Goal: Transaction & Acquisition: Purchase product/service

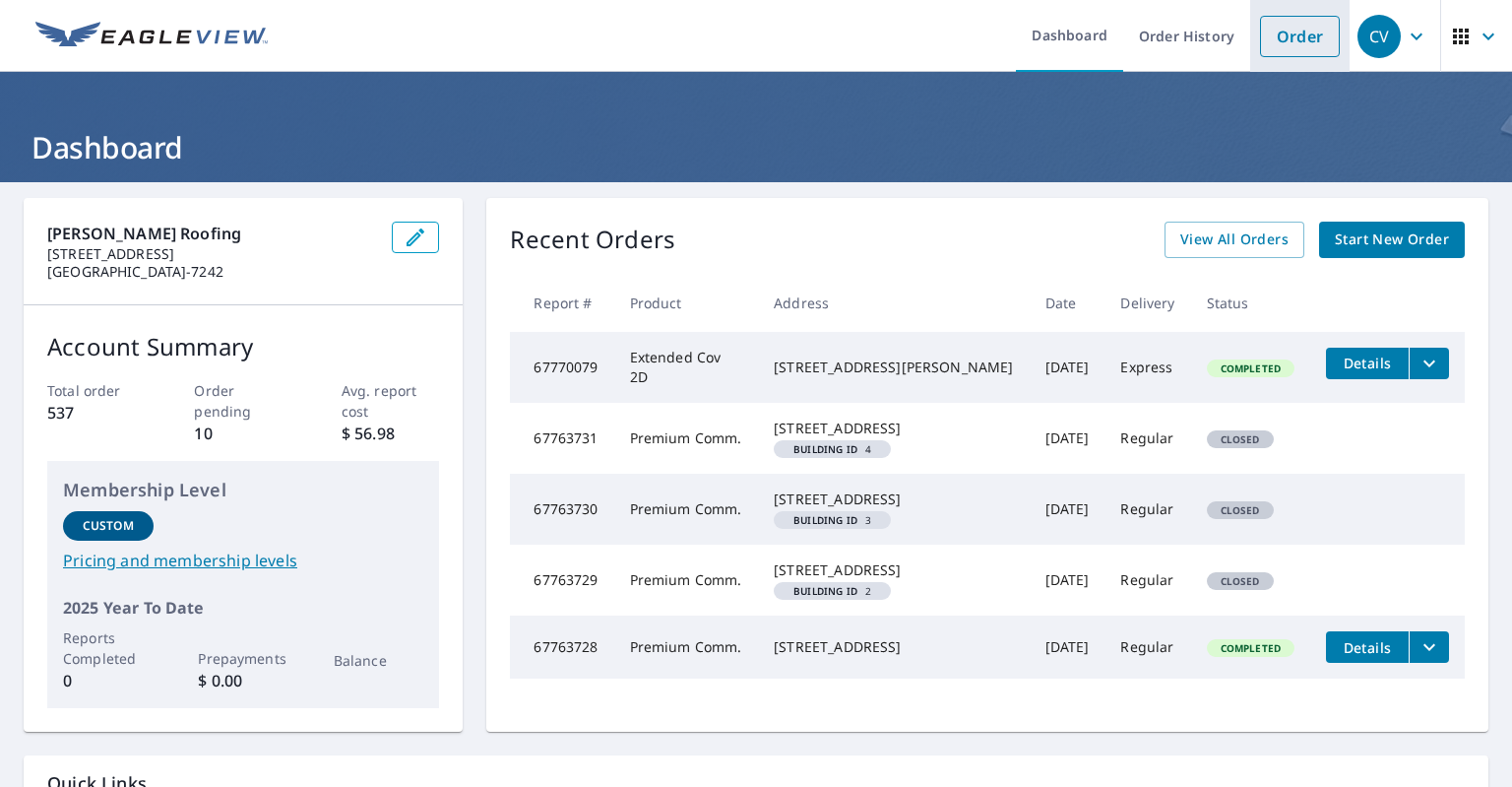
click at [1284, 39] on link "Order" at bounding box center [1299, 37] width 79 height 42
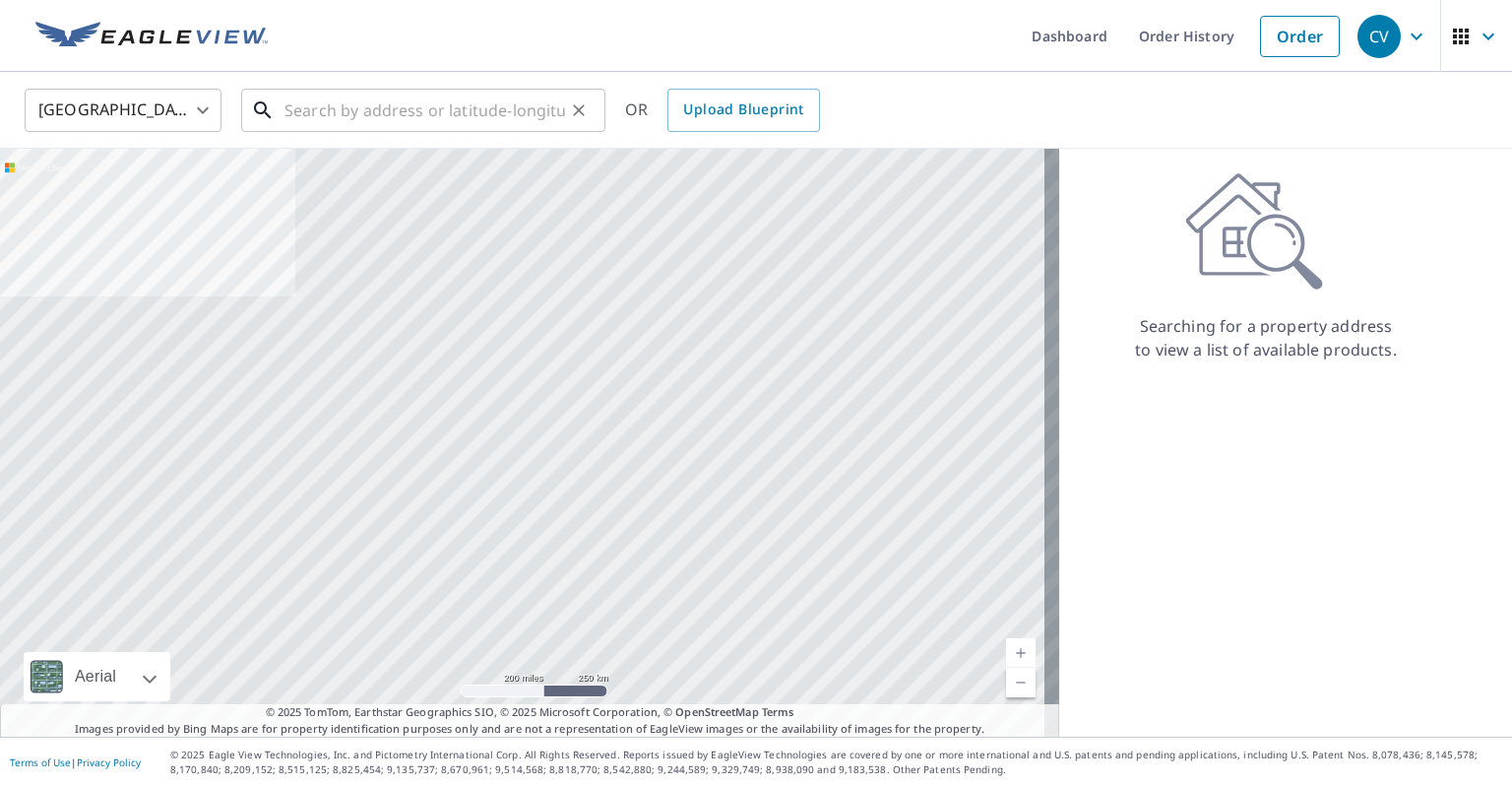
click at [488, 103] on input "text" at bounding box center [424, 110] width 280 height 56
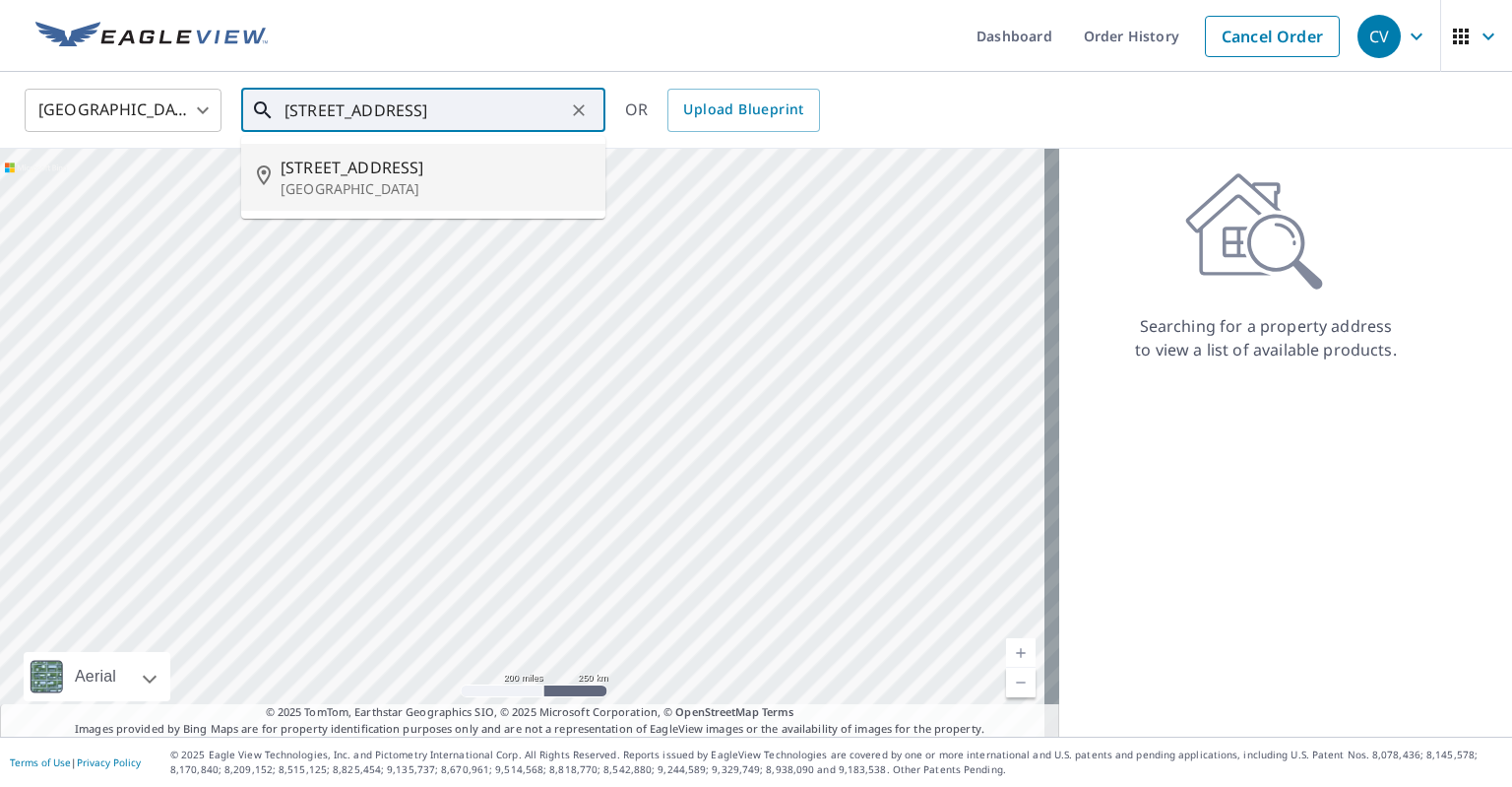
click at [382, 171] on span "[STREET_ADDRESS]" at bounding box center [435, 168] width 309 height 24
type input "[STREET_ADDRESS]"
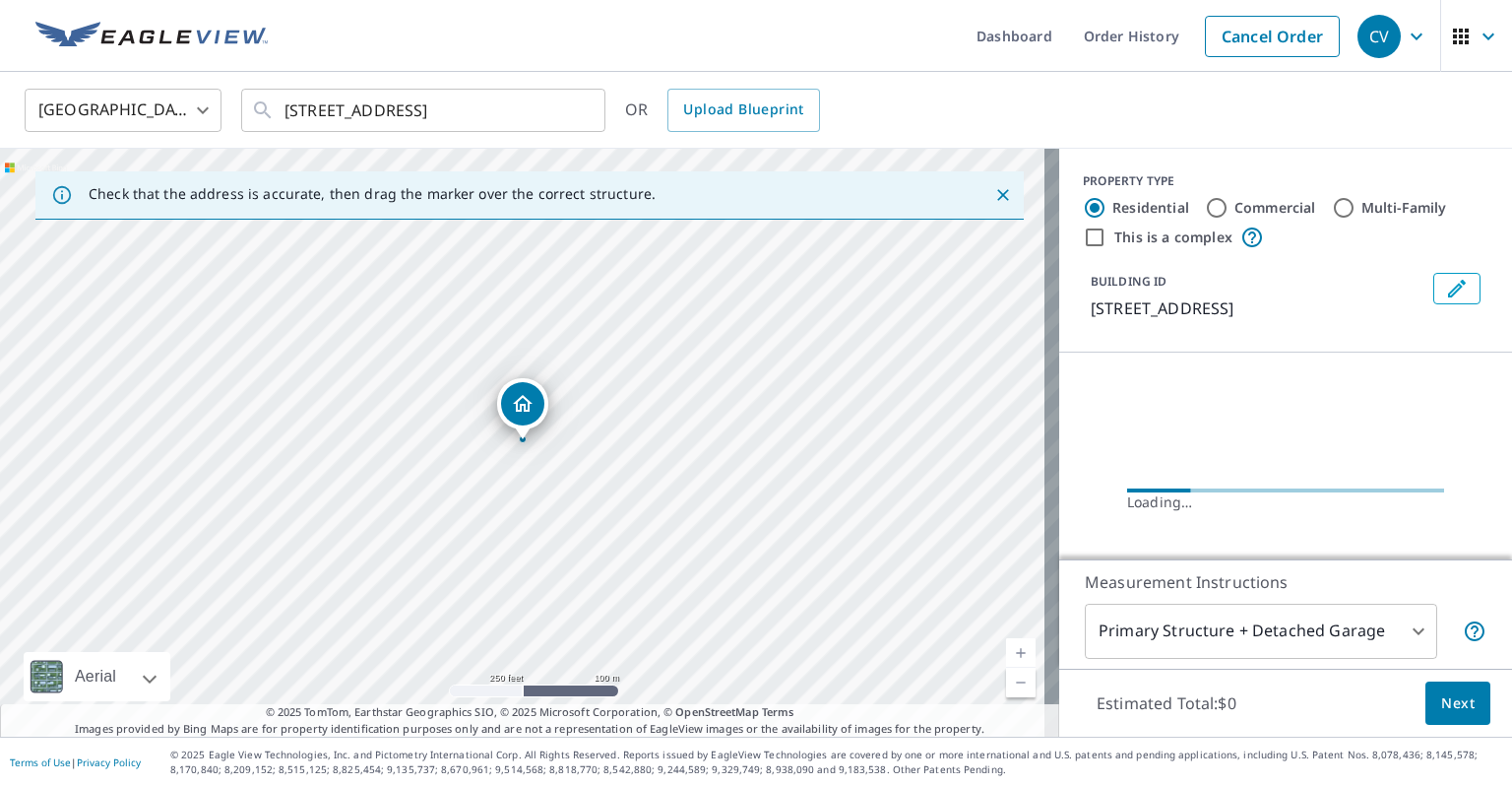
click at [1206, 204] on input "Commercial" at bounding box center [1217, 208] width 24 height 24
radio input "true"
type input "4"
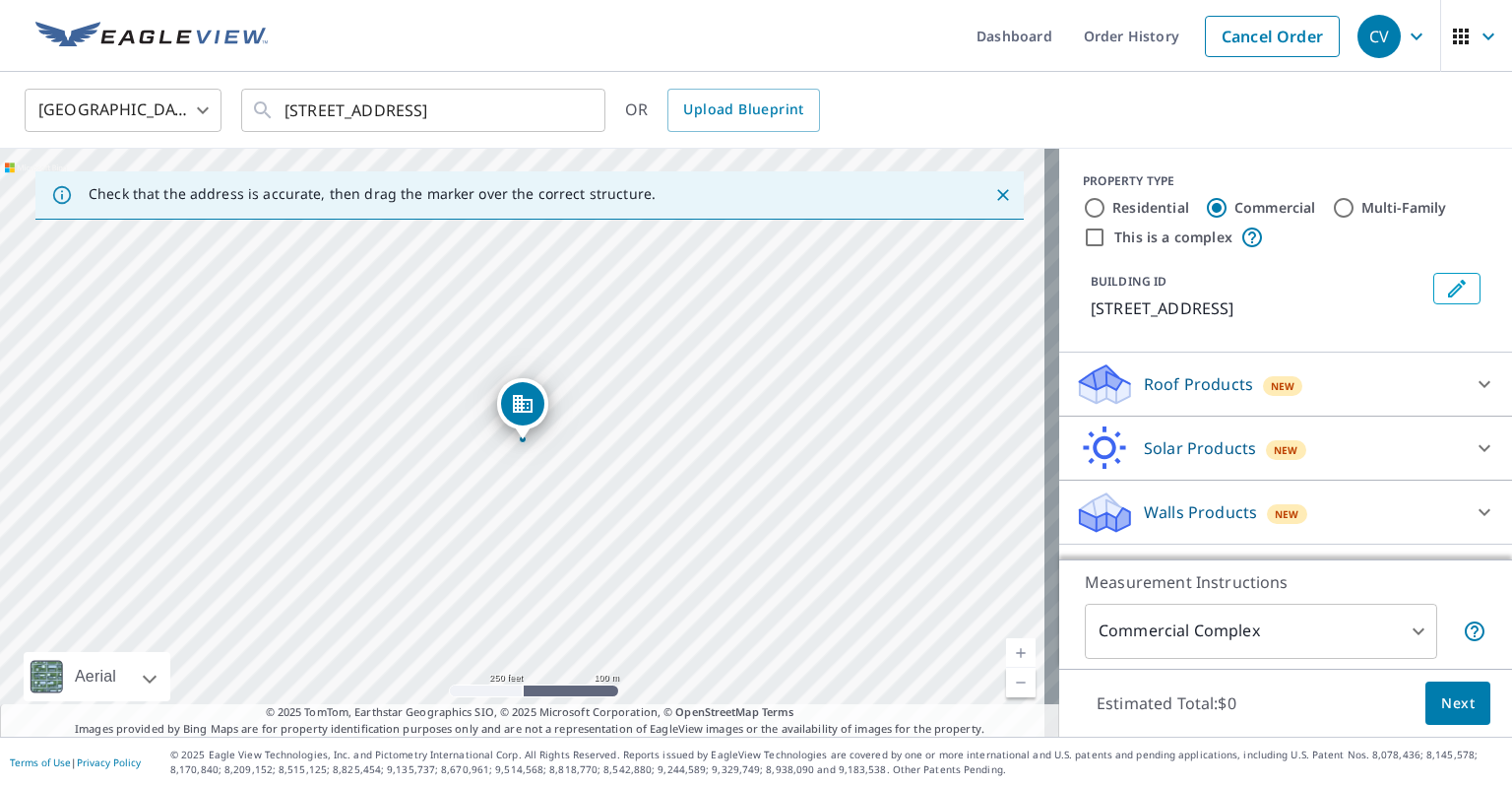
click at [1472, 395] on icon at bounding box center [1484, 384] width 24 height 24
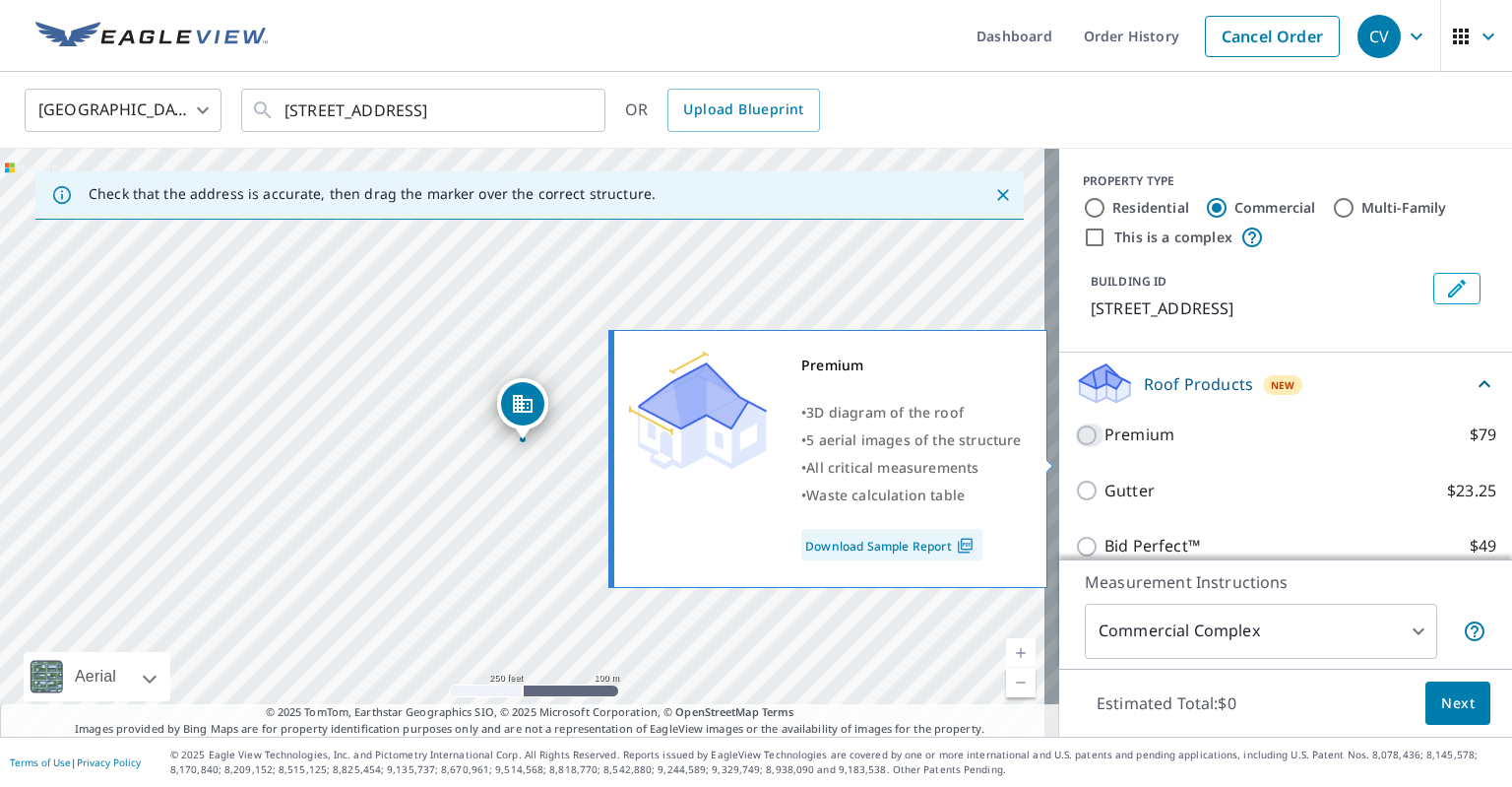
click at [1075, 447] on input "Premium $79" at bounding box center [1090, 435] width 30 height 24
checkbox input "true"
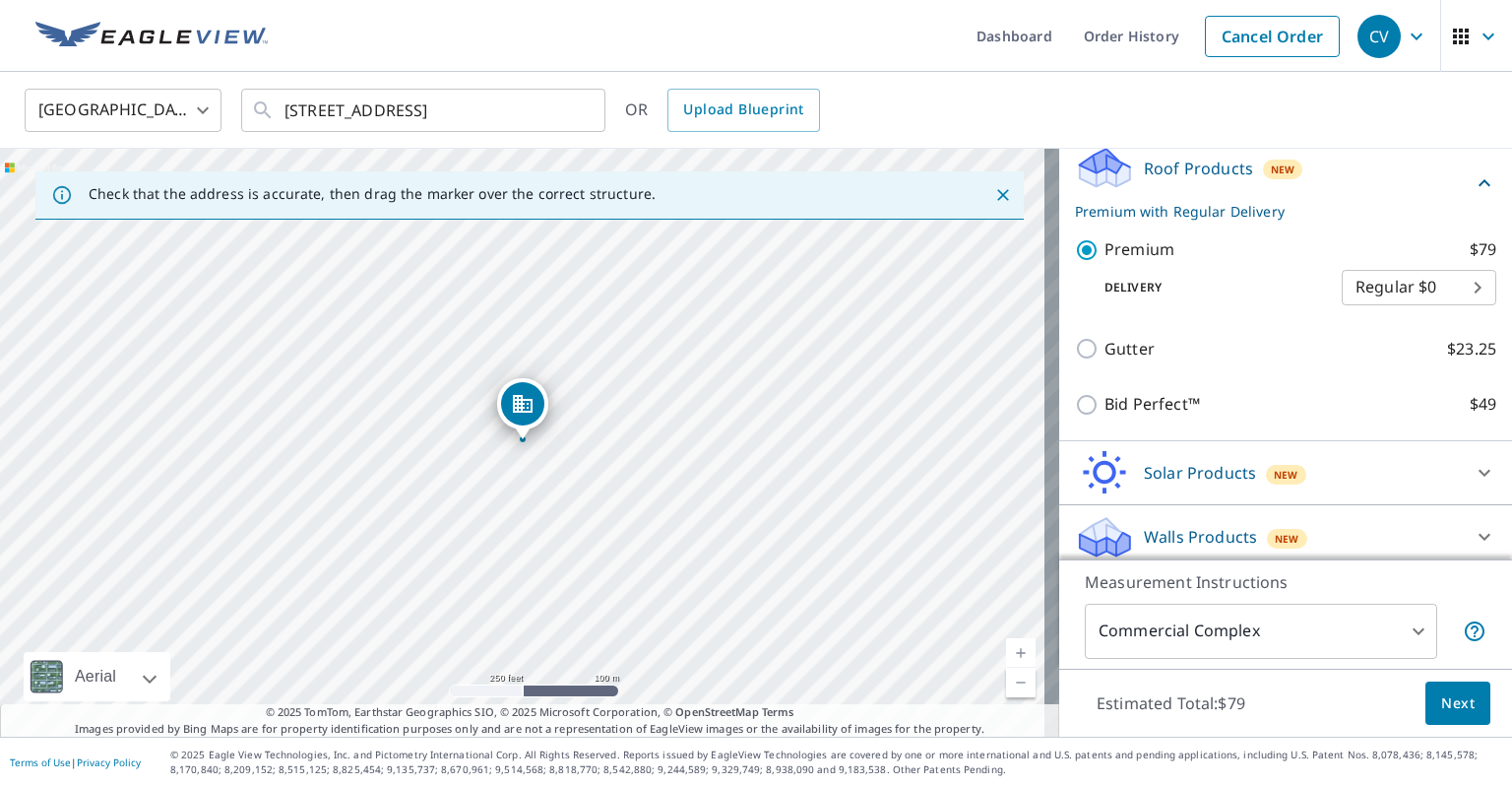
scroll to position [251, 0]
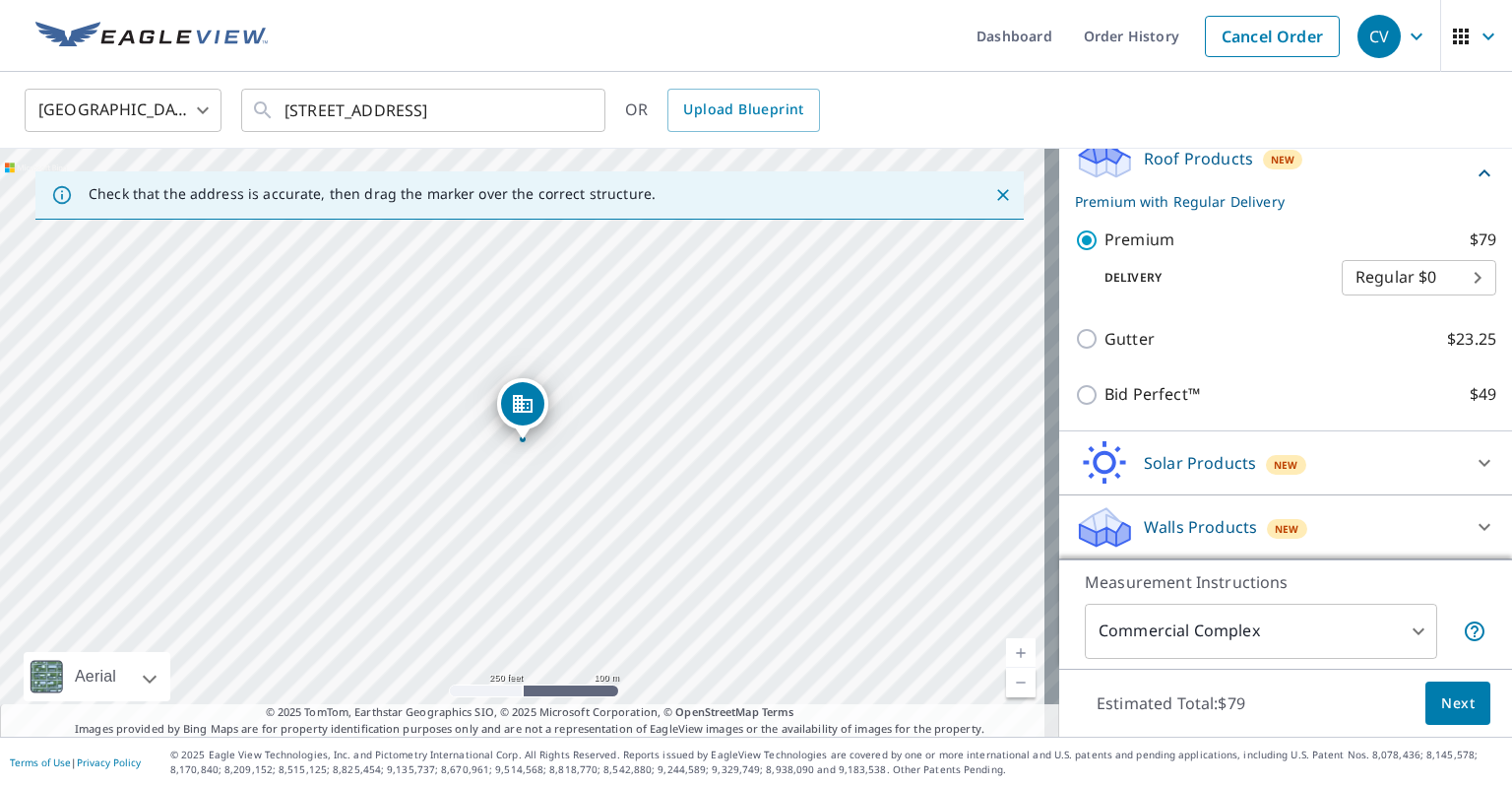
click at [1441, 701] on span "Next" at bounding box center [1458, 703] width 34 height 25
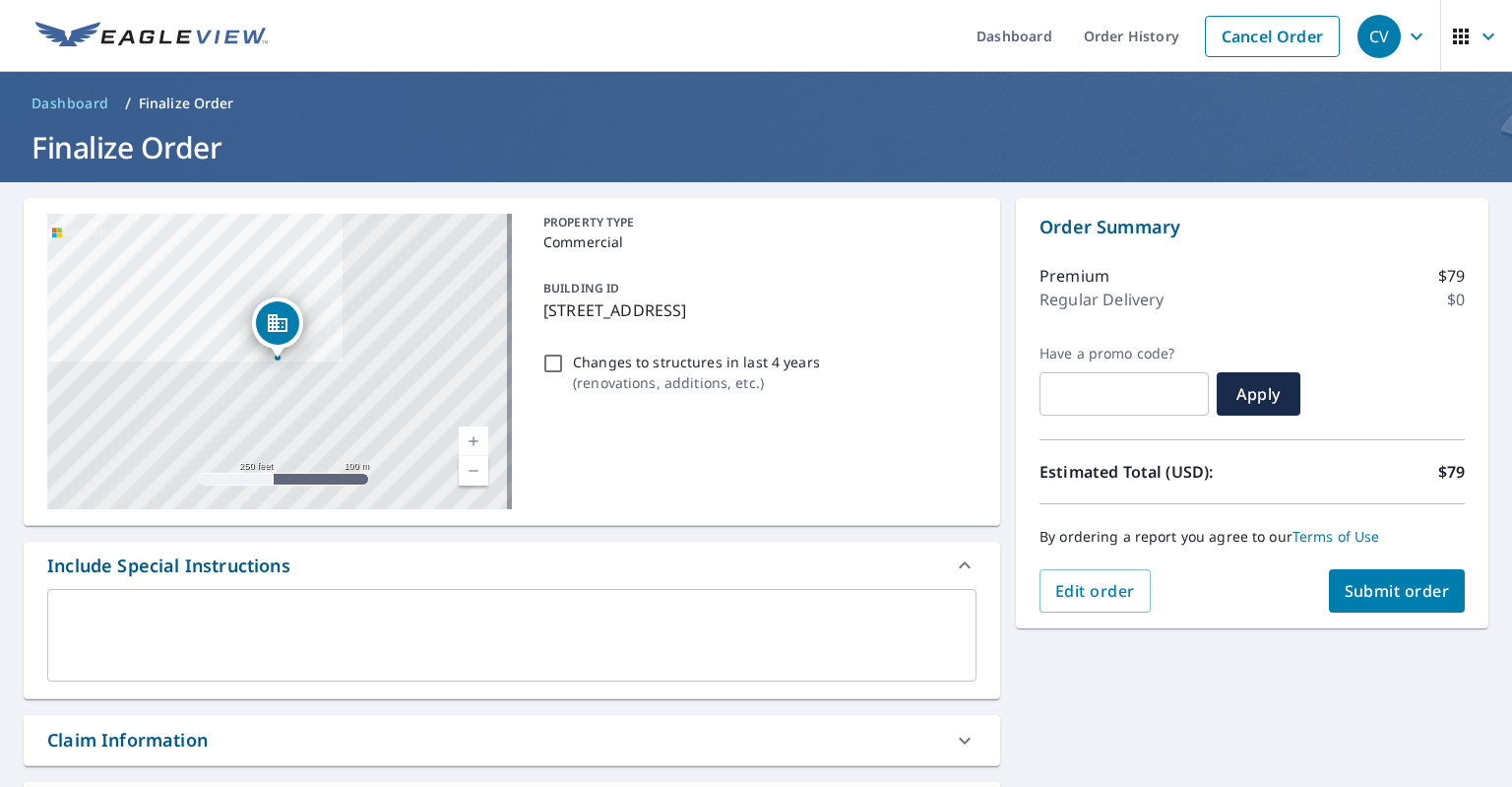
click at [307, 630] on textarea at bounding box center [512, 635] width 902 height 56
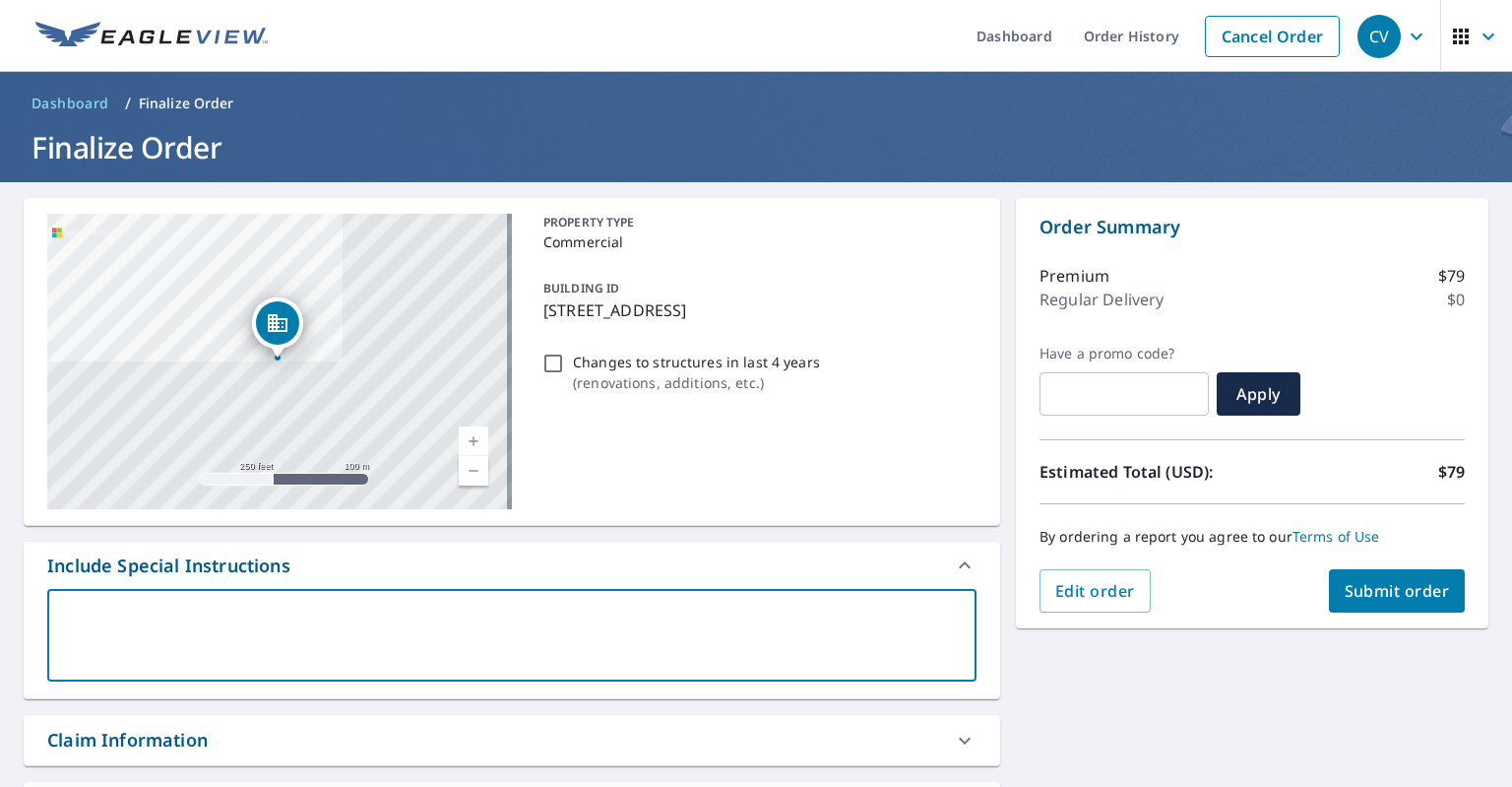
type textarea "S"
type textarea "x"
type textarea "Sh"
type textarea "x"
type textarea "Shi"
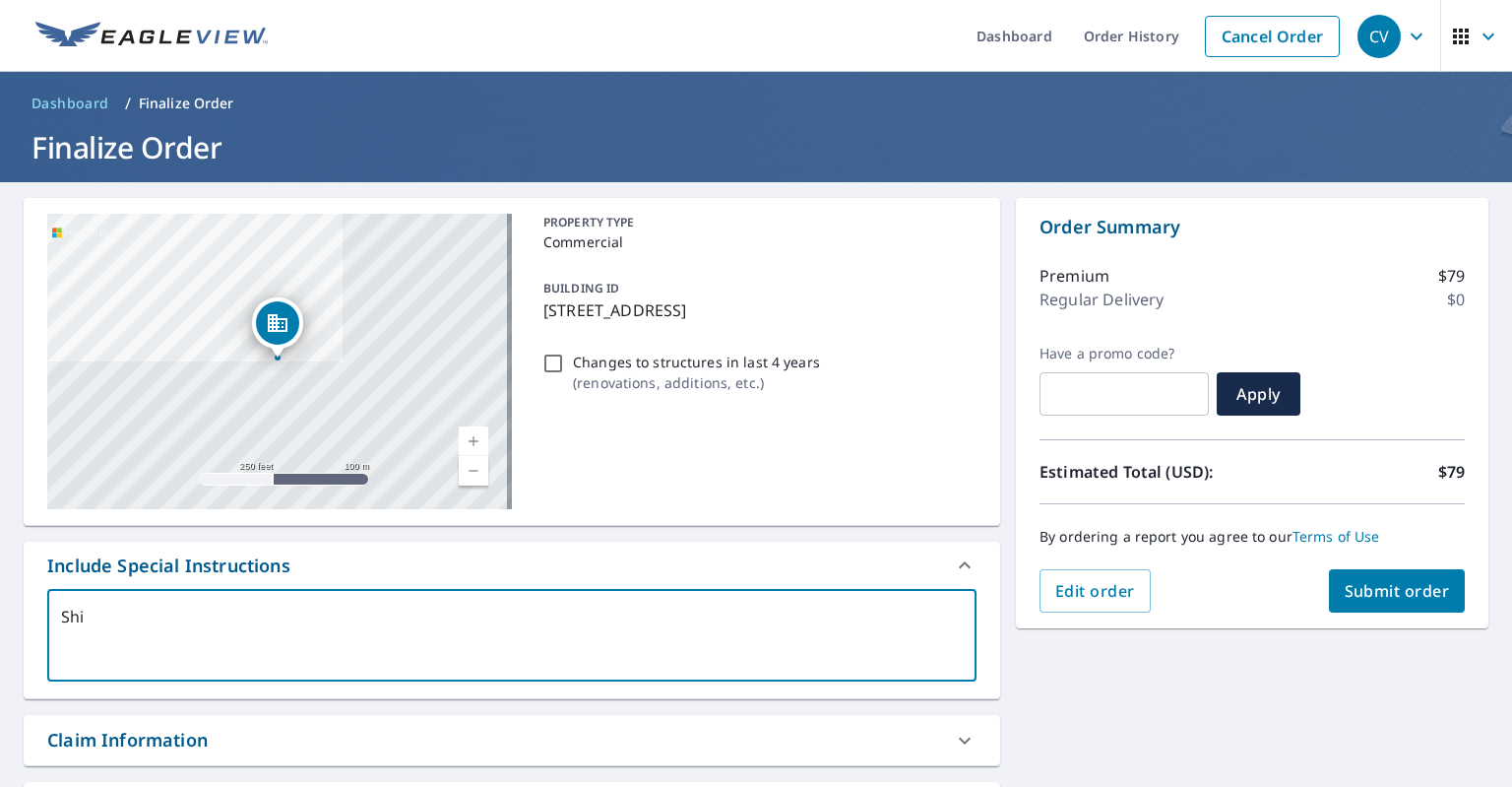
type textarea "x"
type textarea "Shin"
type textarea "x"
type textarea "Shing"
type textarea "x"
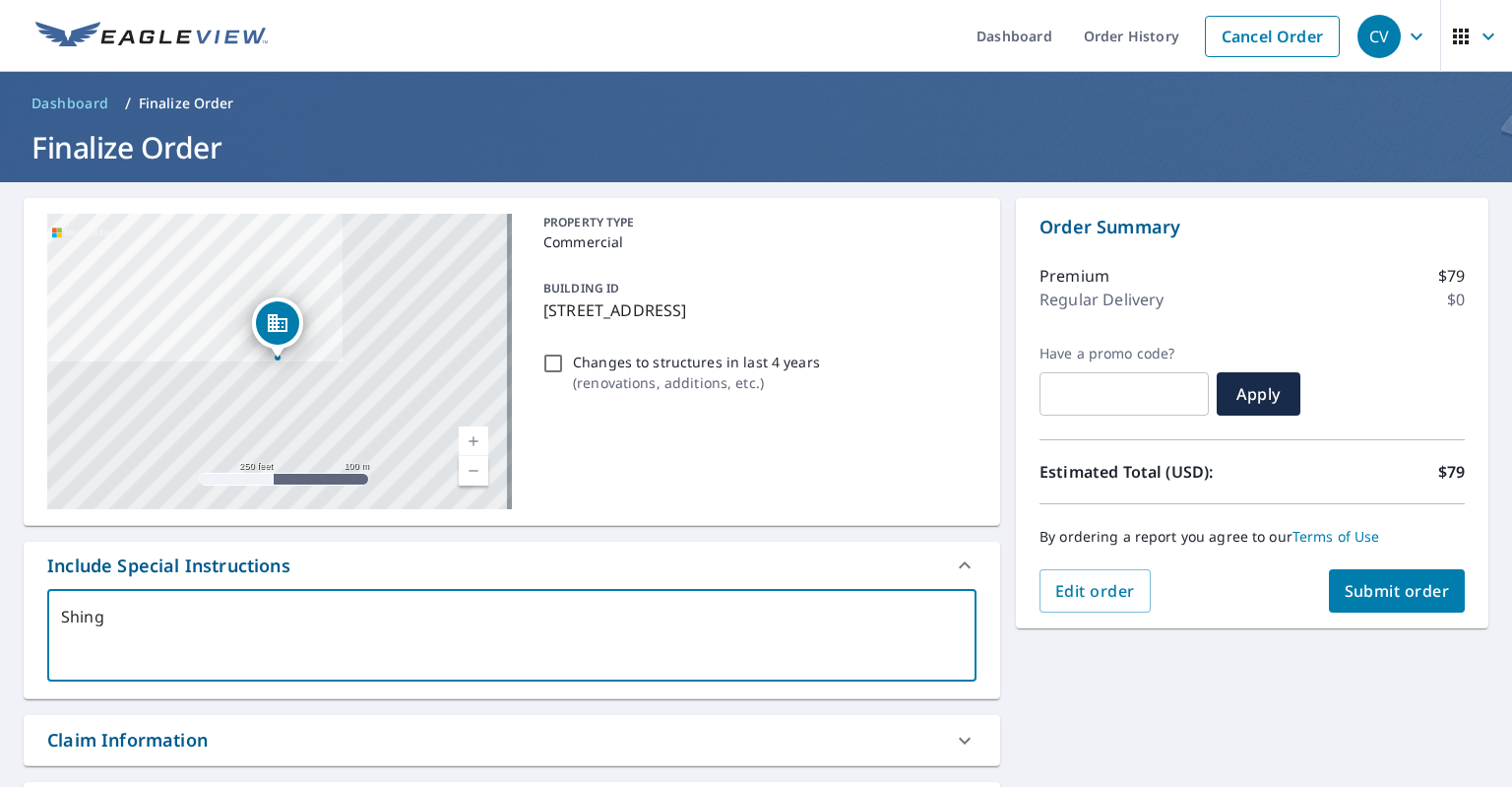
type textarea "Shingl"
type textarea "x"
type textarea "Shingle"
type textarea "x"
type textarea "Shingle"
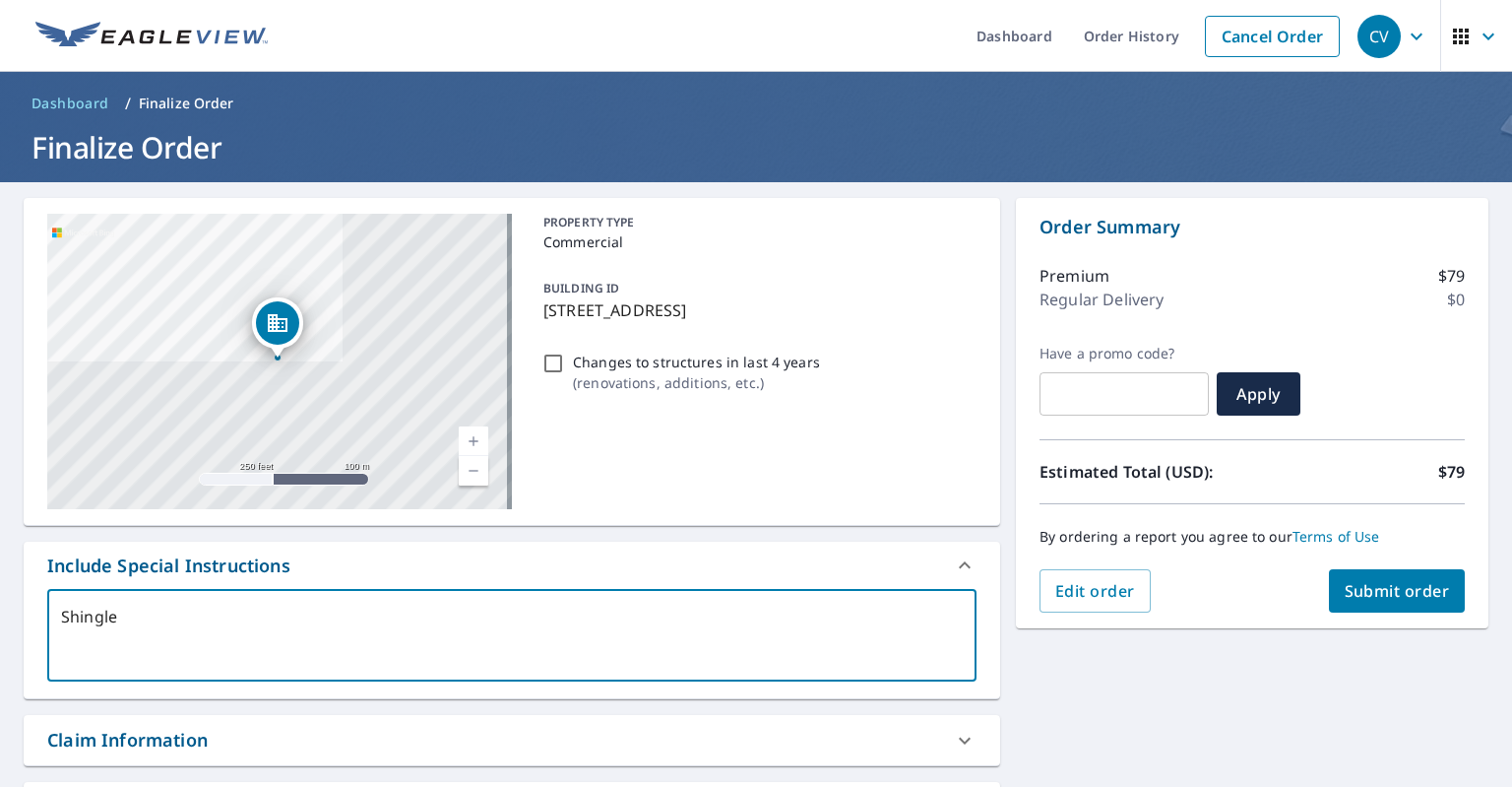
type textarea "x"
type textarea "Shingle R"
type textarea "x"
type textarea "Shingle Ro"
type textarea "x"
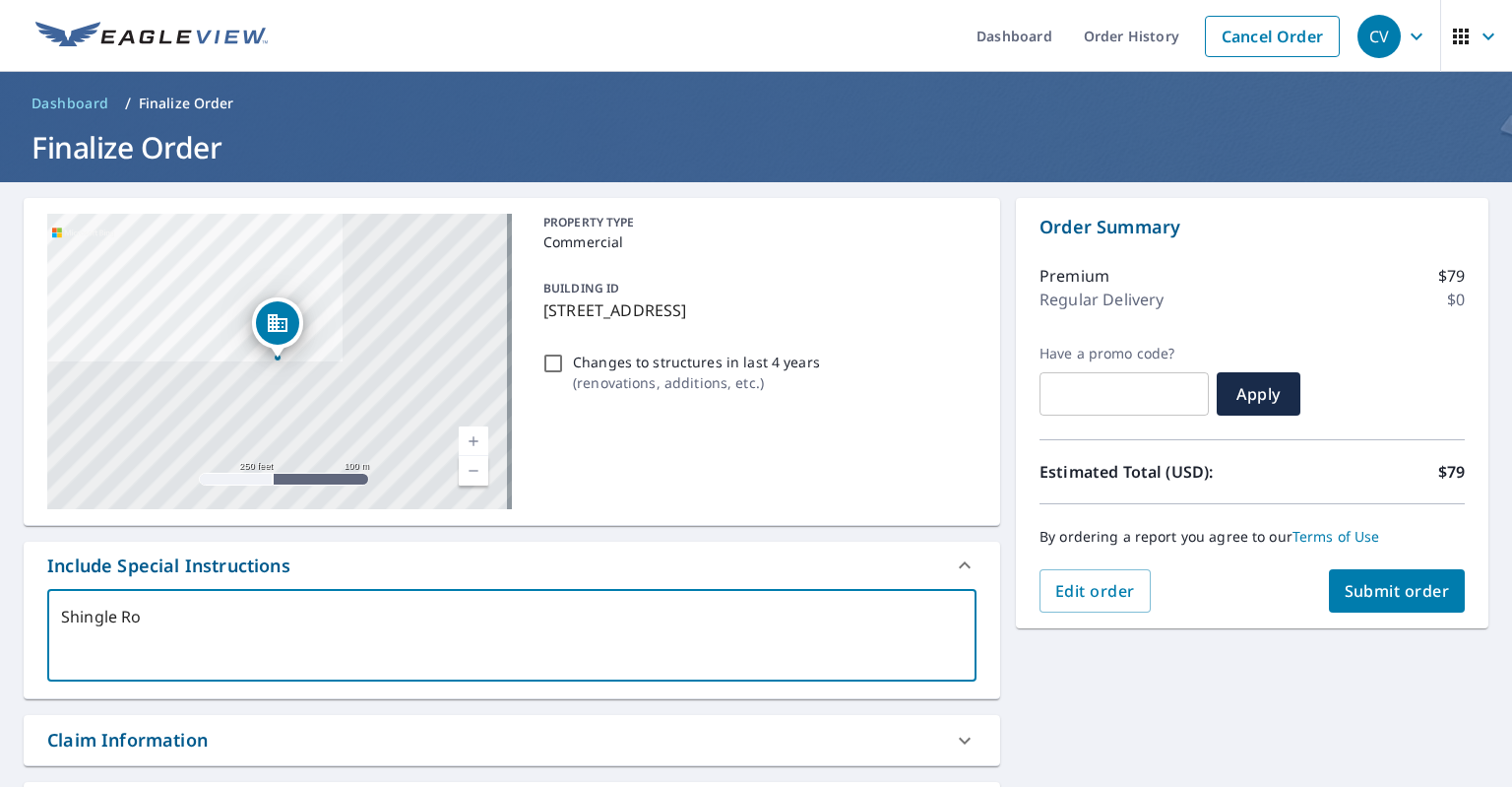
type textarea "Shingle Roo"
type textarea "x"
type textarea "Shingle Roof"
type textarea "x"
type textarea "Shingle Roof"
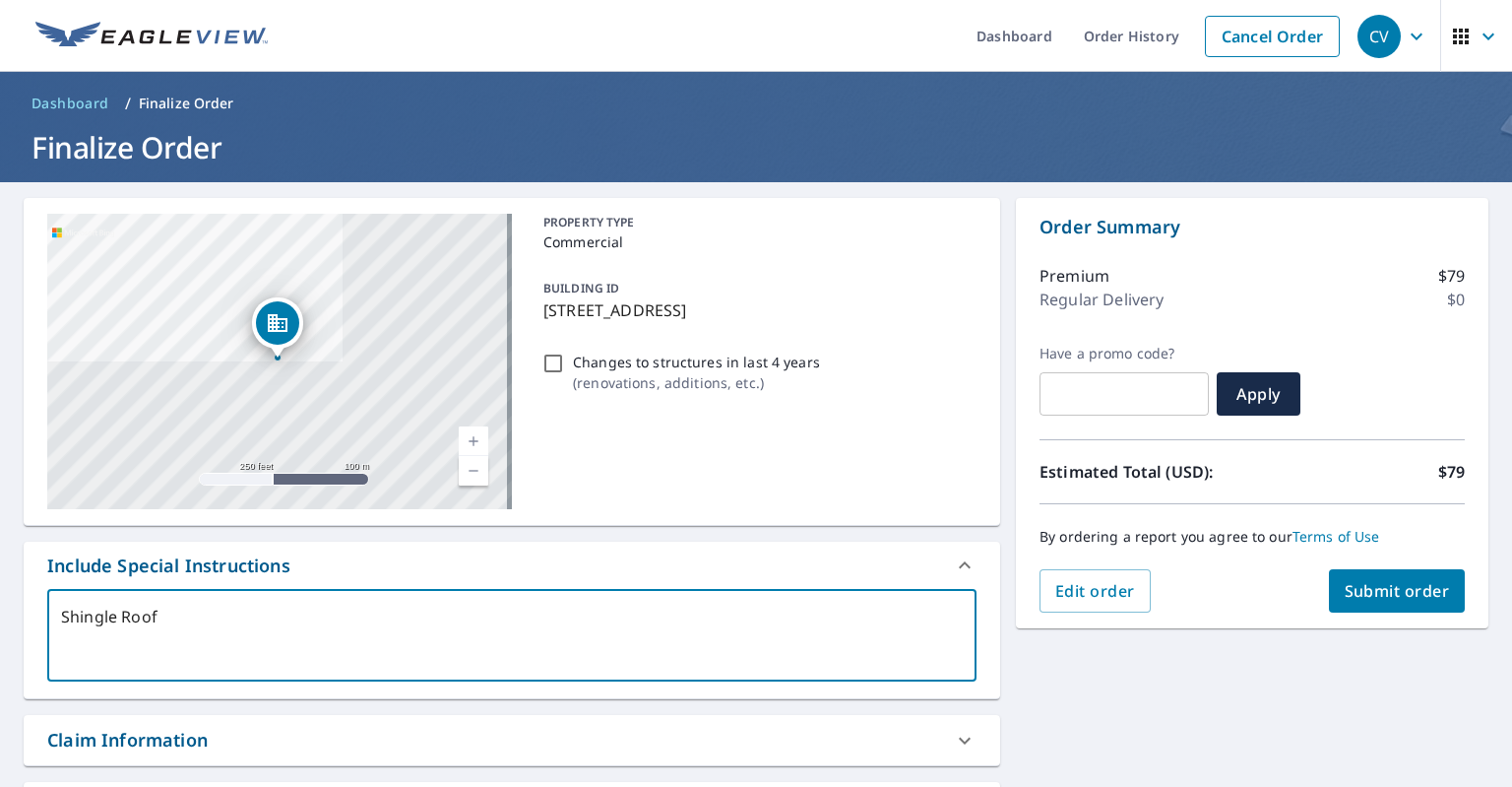
type textarea "x"
type textarea "Shingle Roof S"
type textarea "x"
type textarea "Shingle Roof Se"
type textarea "x"
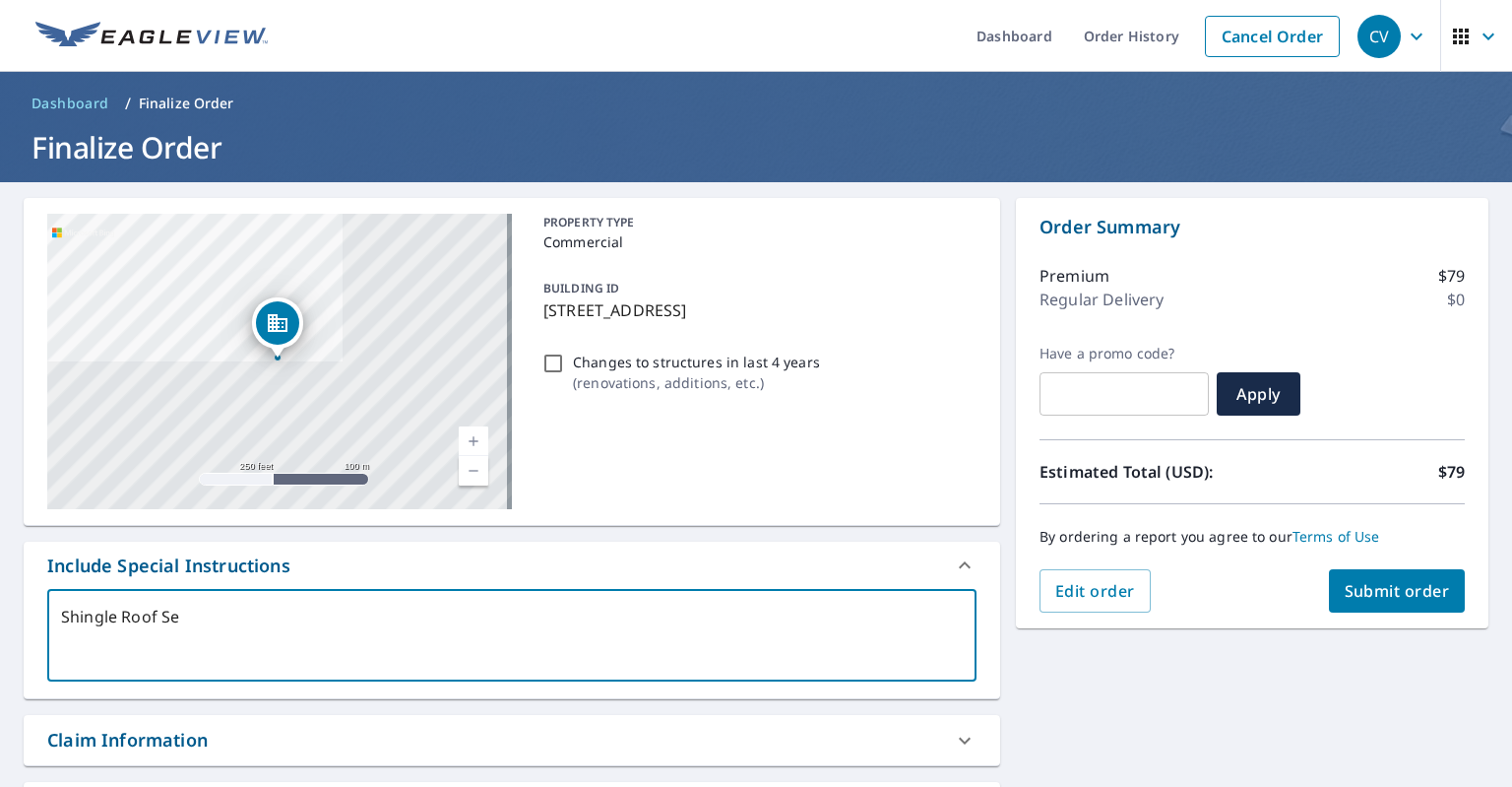
type textarea "Shingle Roof Sec"
type textarea "x"
type textarea "Shingle Roof Sect"
type textarea "x"
type textarea "Shingle Roof Secti"
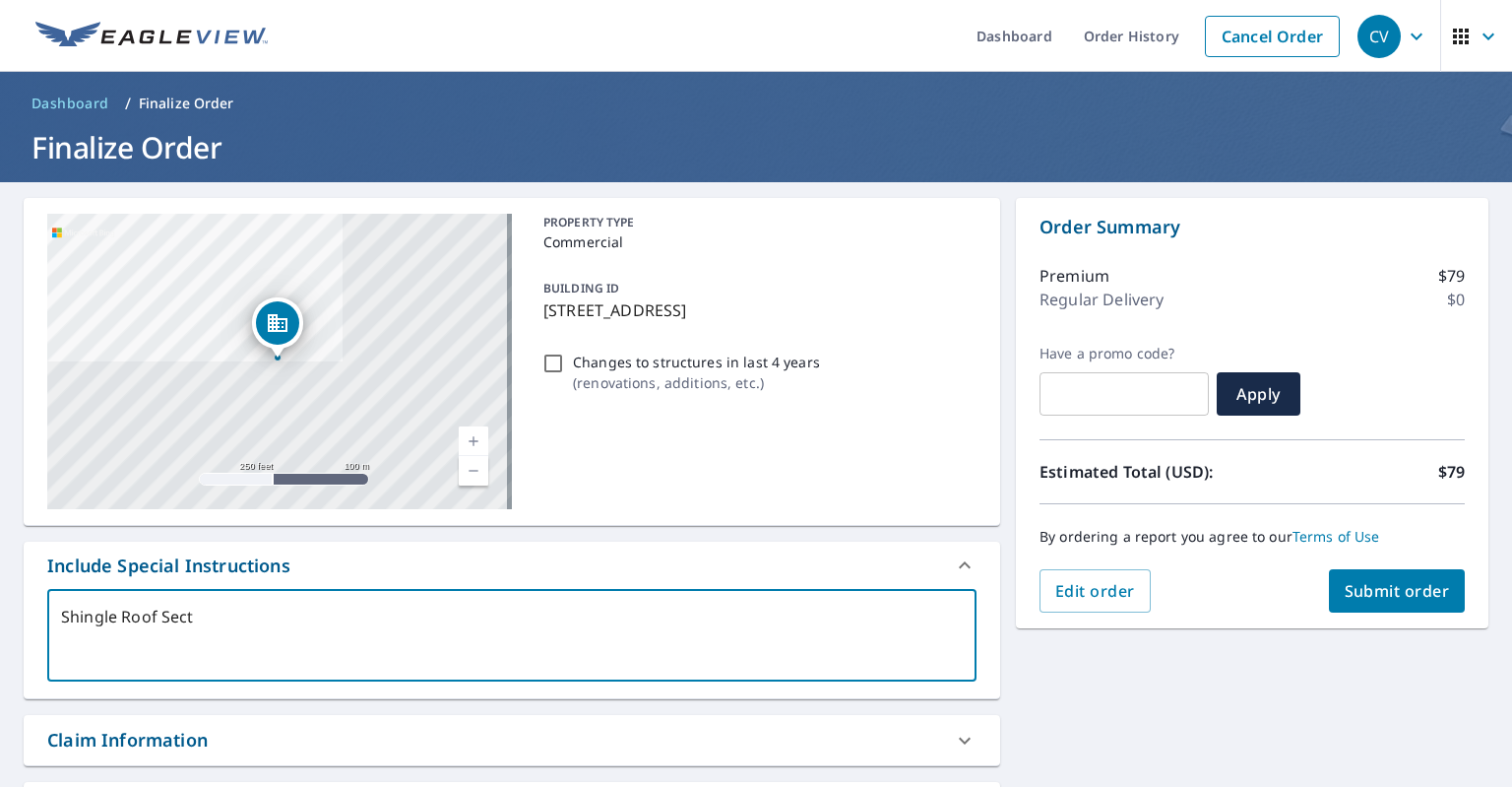
type textarea "x"
type textarea "Shingle Roof Sectio"
type textarea "x"
type textarea "Shingle Roof Section"
type textarea "x"
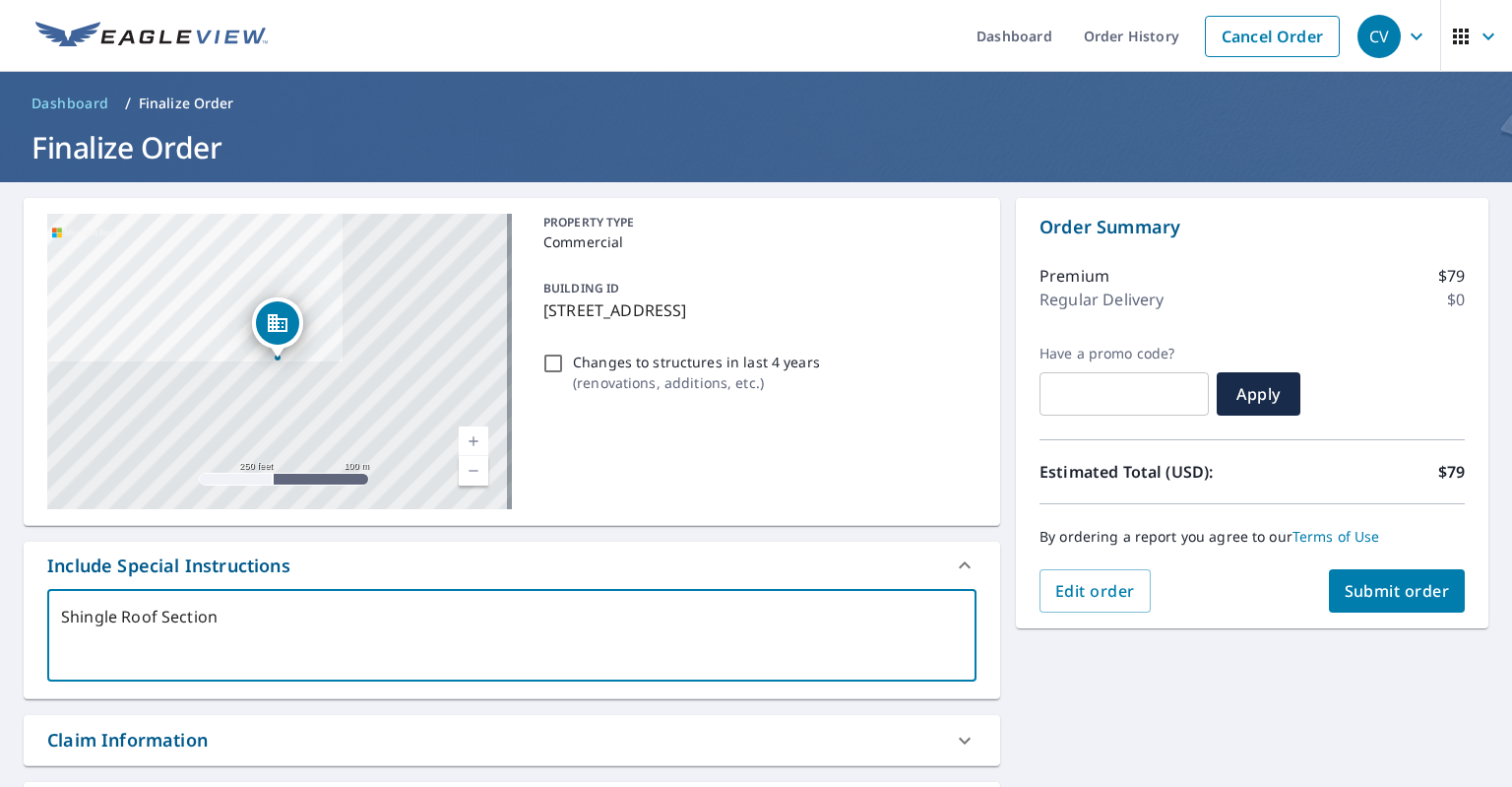
type textarea "Shingle Roof Section"
type textarea "x"
type textarea "Shingle Roof Section O"
type textarea "x"
type textarea "Shingle Roof Section ON"
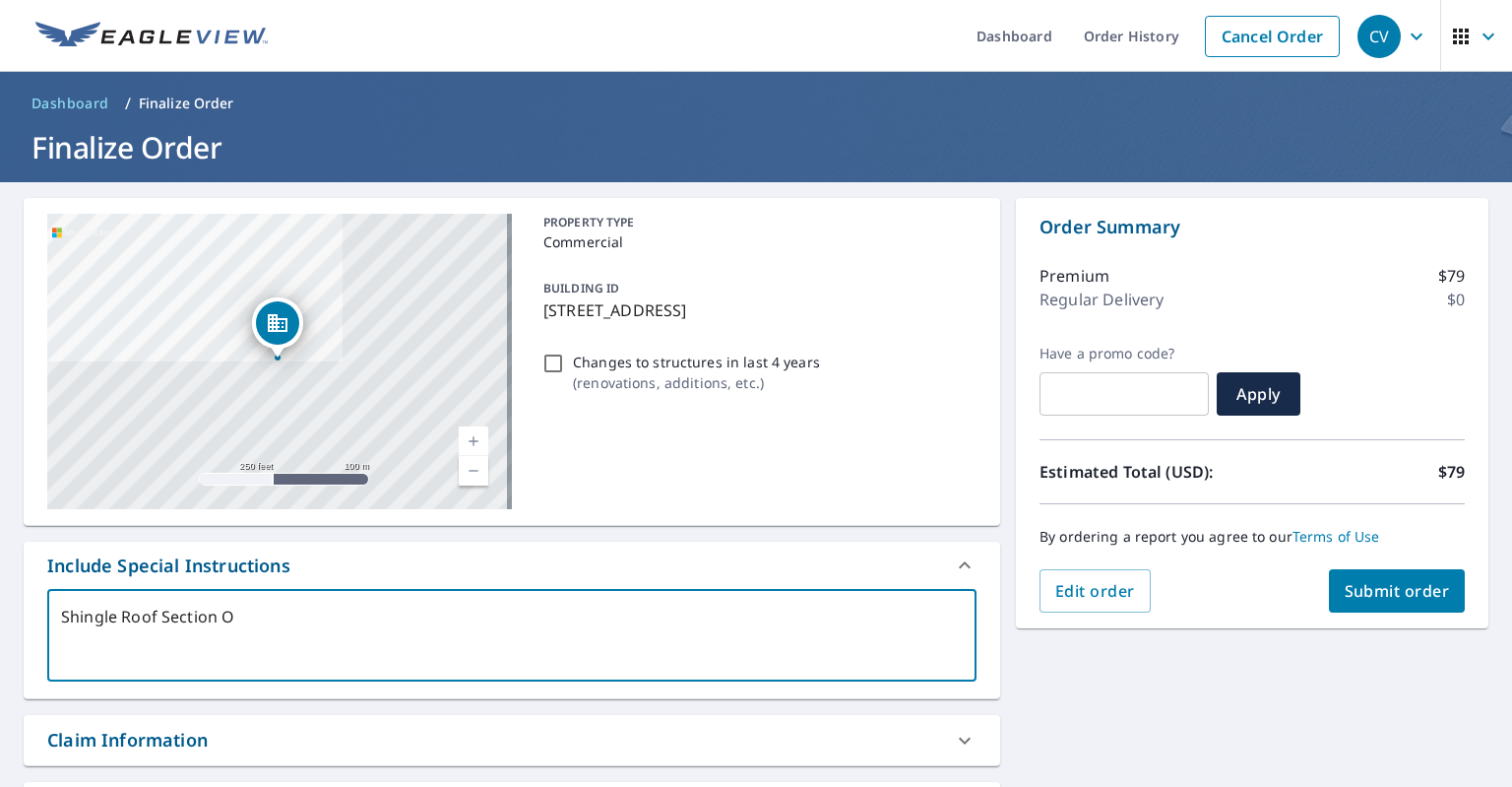
type textarea "x"
type textarea "Shingle Roof Section ONL"
type textarea "x"
type textarea "Shingle Roof Section ONLH"
type textarea "x"
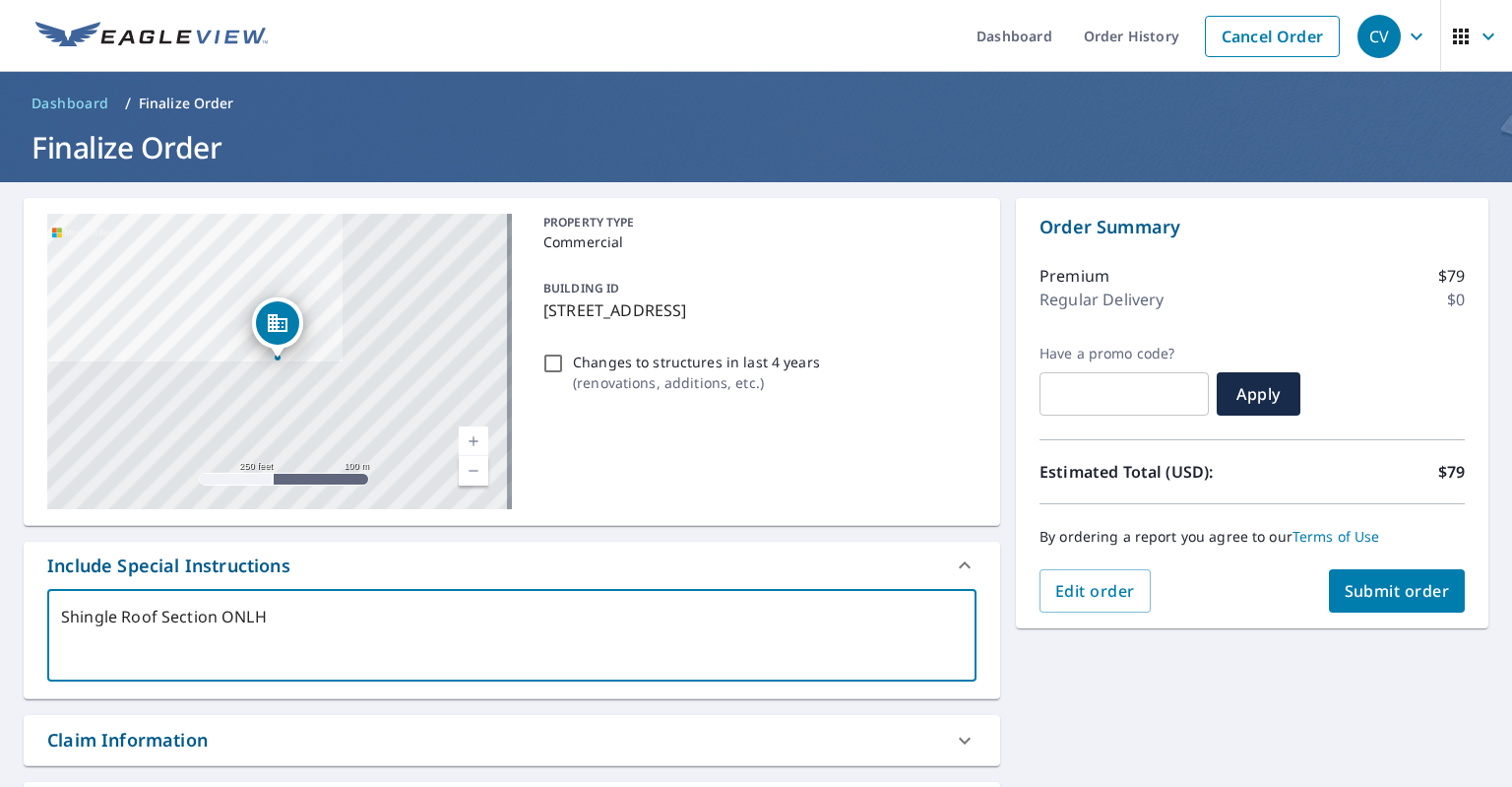
type textarea "Shingle Roof Section ONL"
type textarea "x"
type textarea "Shingle Roof Section ONLY"
type textarea "x"
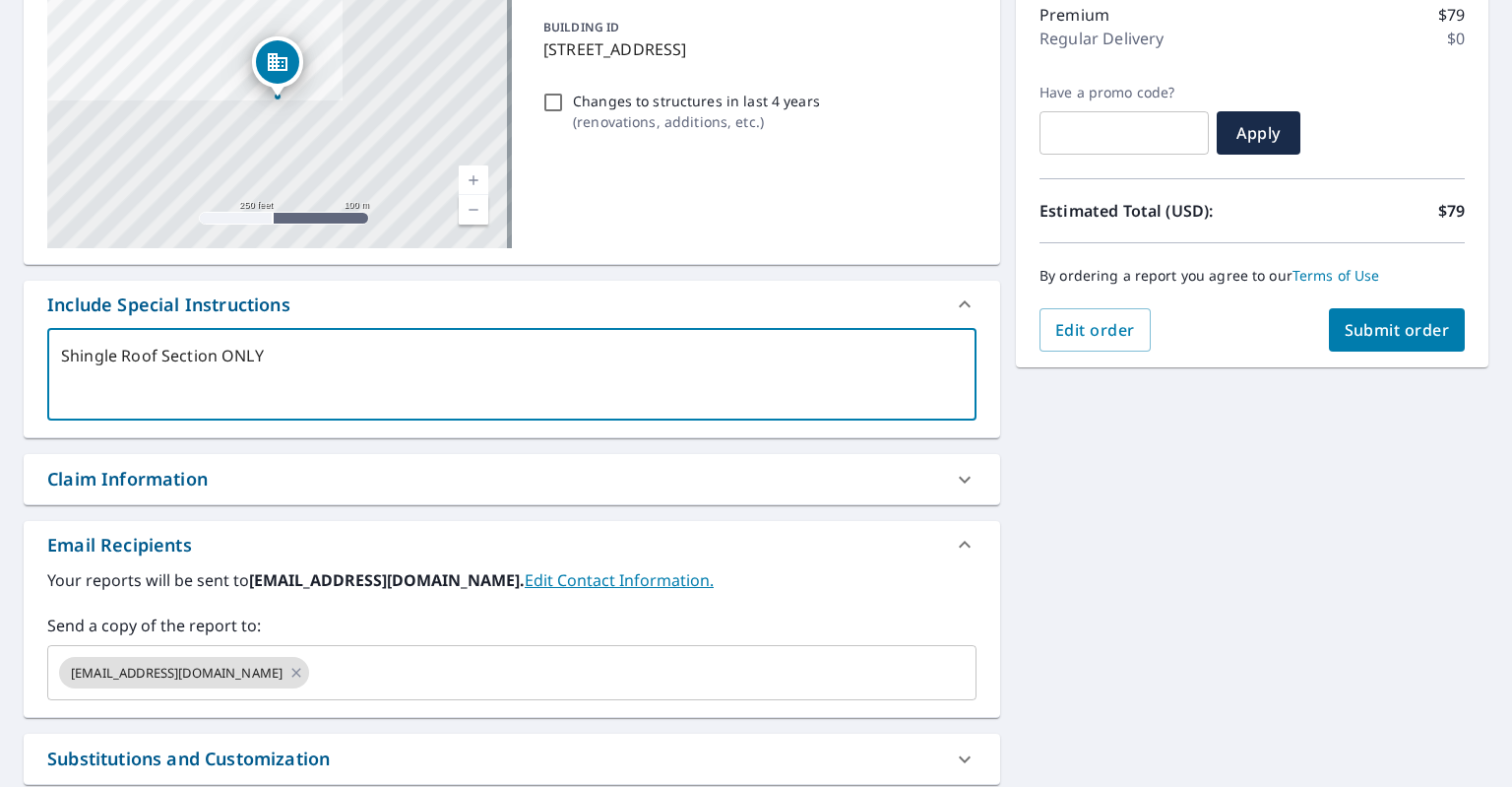
type textarea "Shingle Roof Section ONLY"
click at [285, 476] on div "Claim Information" at bounding box center [494, 479] width 894 height 27
type textarea "x"
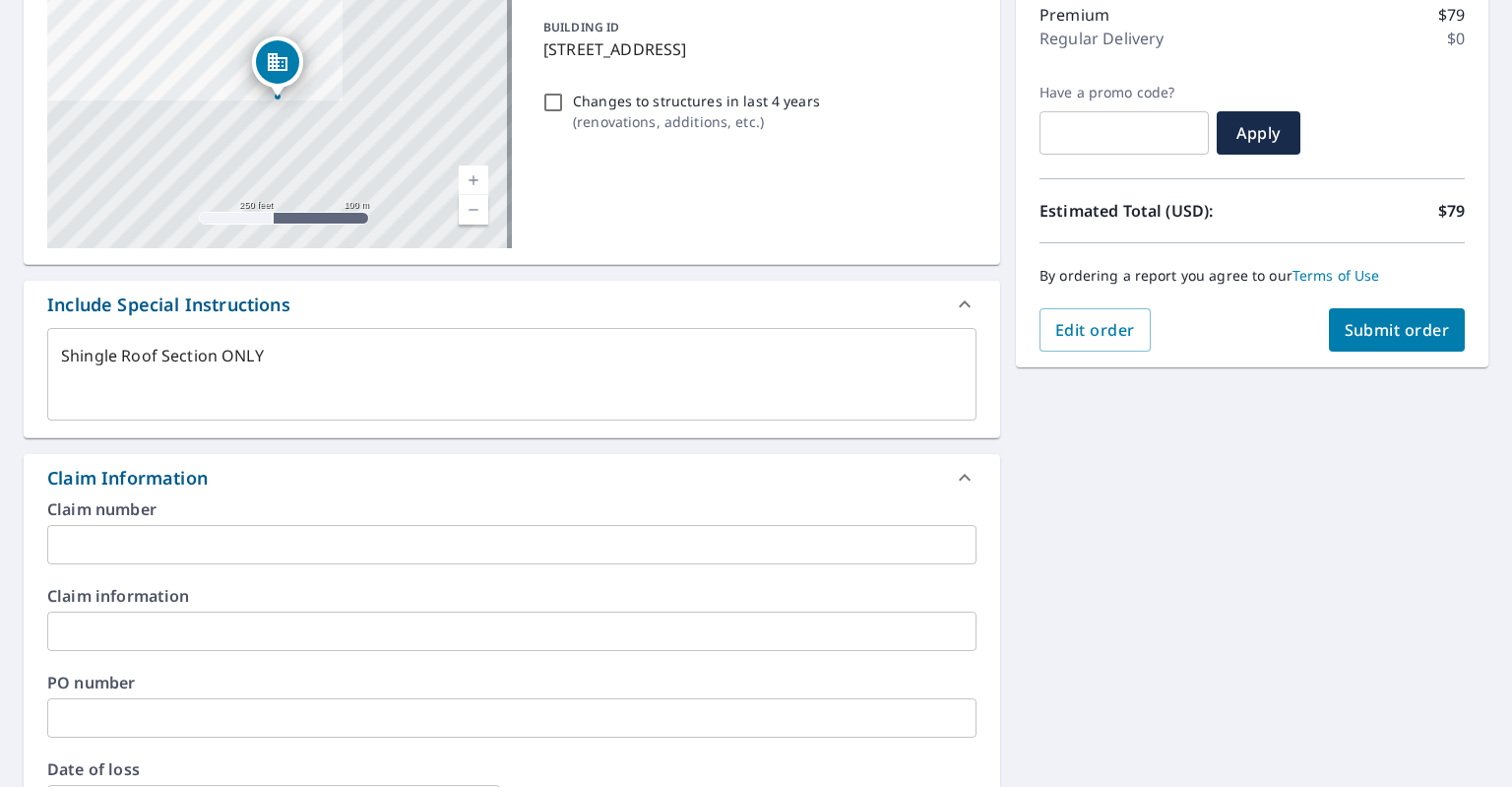
click at [162, 542] on input "text" at bounding box center [512, 544] width 929 height 40
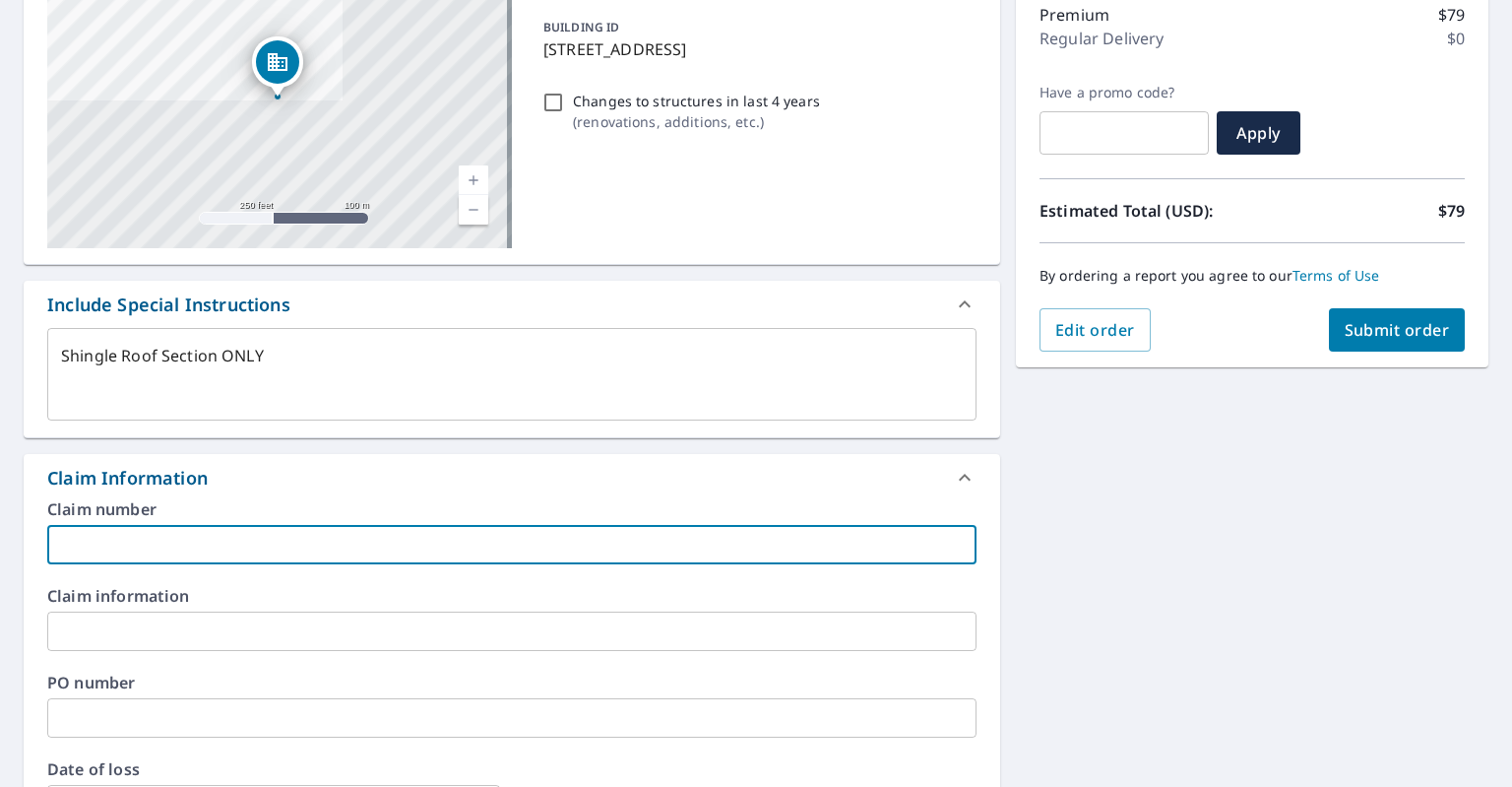
type input "CV"
click at [473, 170] on link "Current Level 17, Zoom In" at bounding box center [474, 180] width 30 height 30
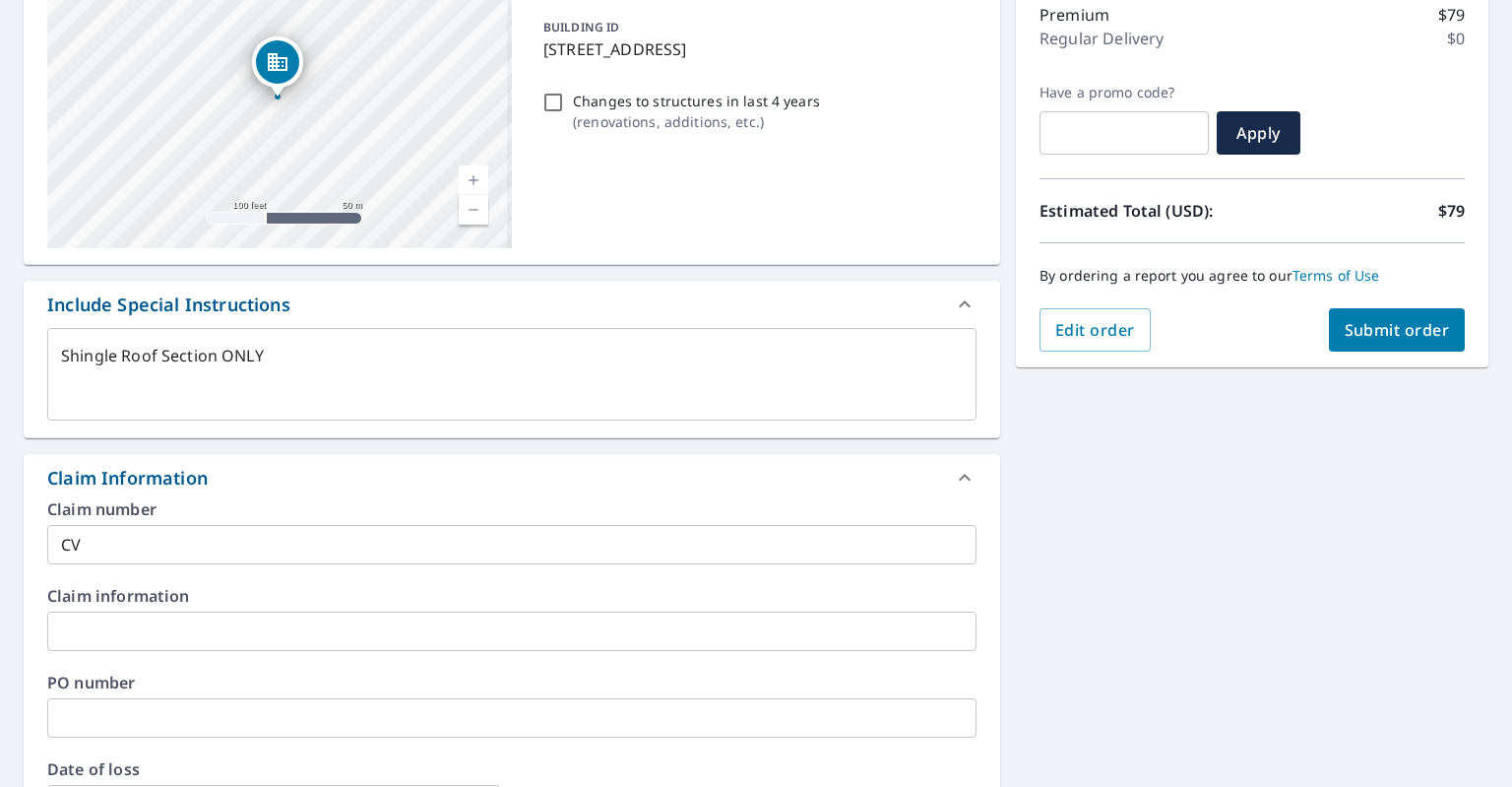
click at [473, 170] on link "Current Level 18, Zoom In" at bounding box center [474, 180] width 30 height 30
click at [1350, 327] on span "Submit order" at bounding box center [1397, 330] width 105 height 22
type textarea "x"
